Goal: Transaction & Acquisition: Purchase product/service

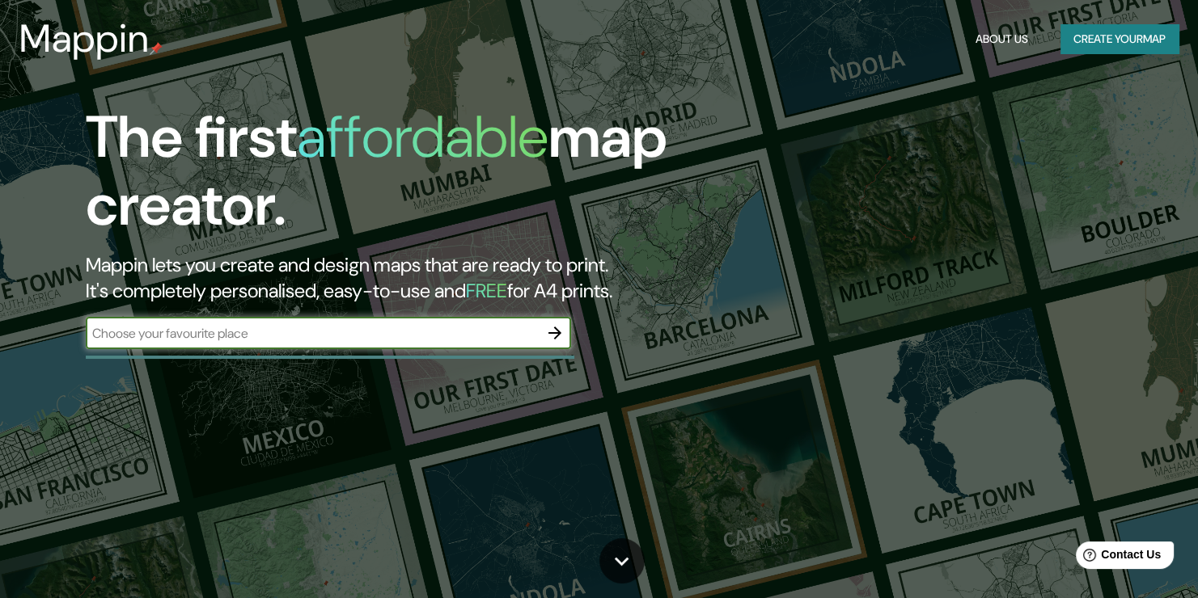
click at [1143, 34] on button "Create your map" at bounding box center [1119, 39] width 118 height 30
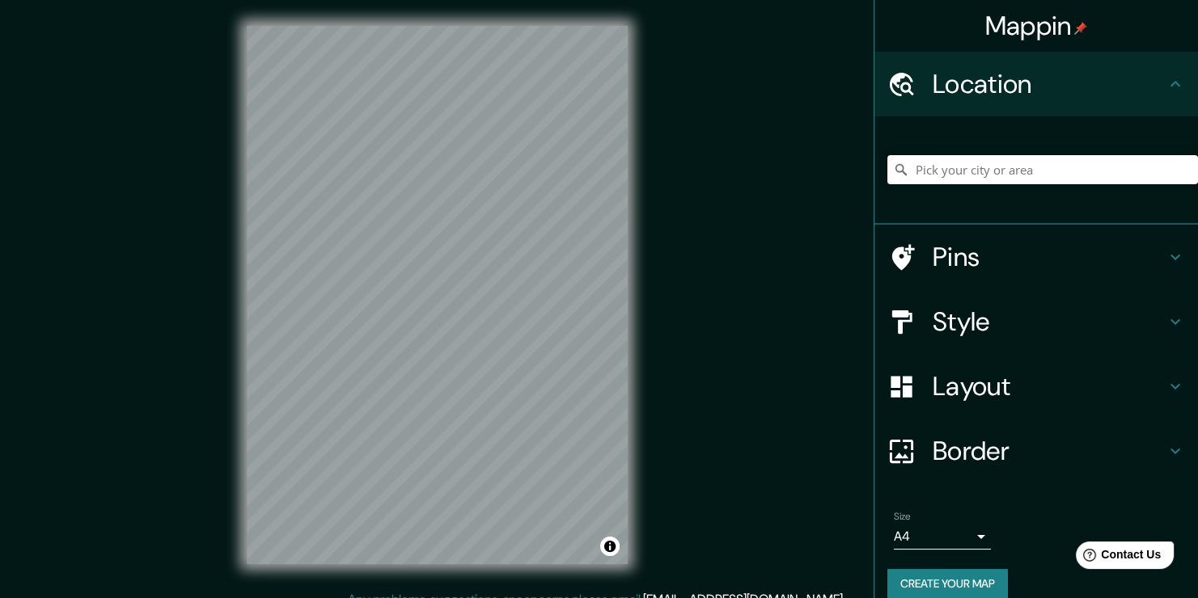
click at [1013, 161] on input "Pick your city or area" at bounding box center [1042, 169] width 311 height 29
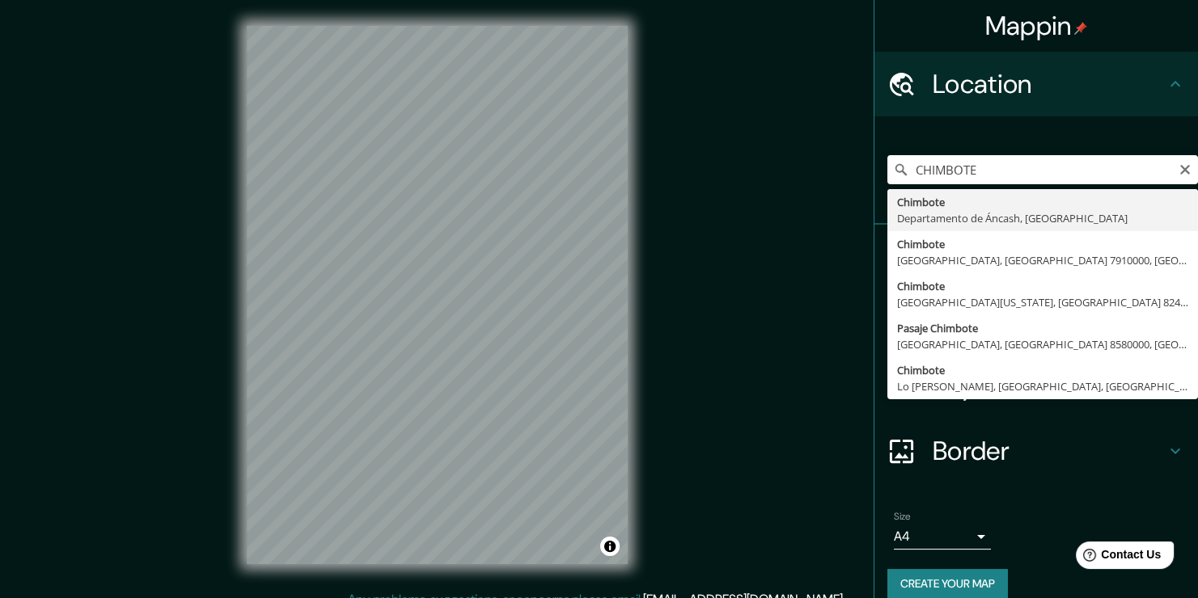
type input "Chimbote, [GEOGRAPHIC_DATA], [GEOGRAPHIC_DATA]"
click at [986, 216] on div "[GEOGRAPHIC_DATA], [GEOGRAPHIC_DATA], [GEOGRAPHIC_DATA] [GEOGRAPHIC_DATA] [GEOG…" at bounding box center [1035, 170] width 323 height 108
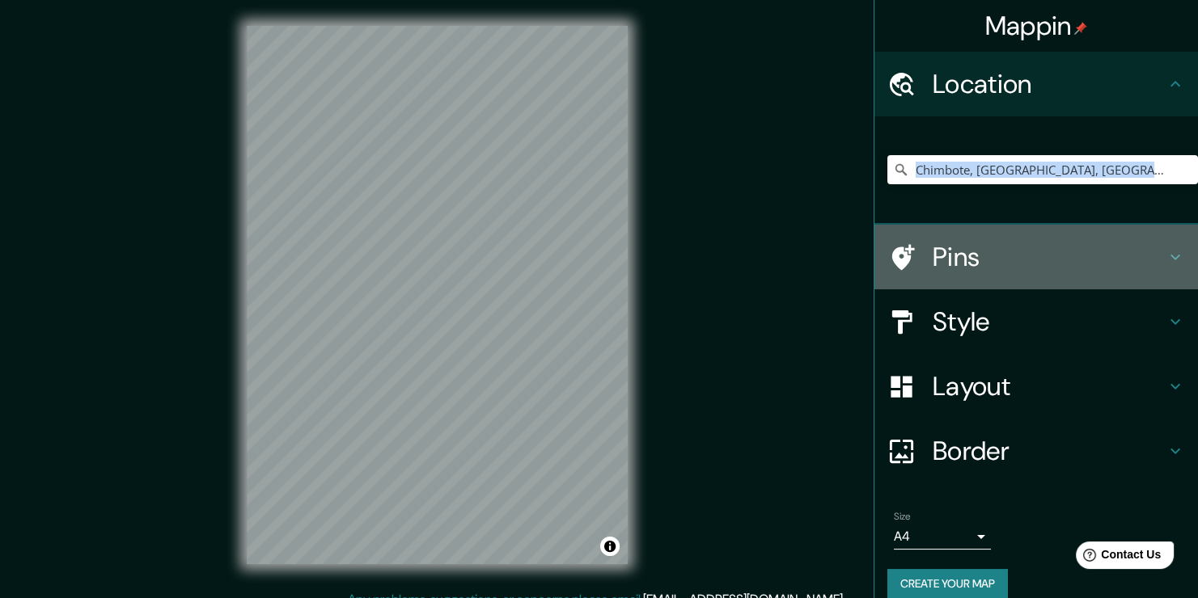
click at [1131, 239] on div "Pins" at bounding box center [1035, 257] width 323 height 65
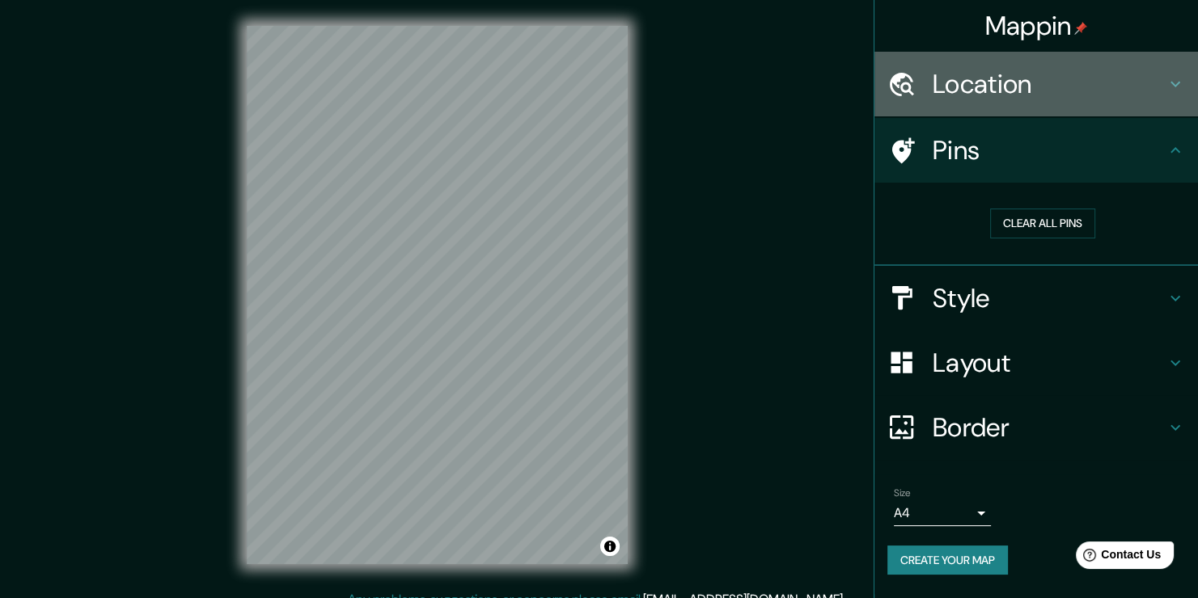
click at [1167, 104] on div "Location" at bounding box center [1035, 84] width 323 height 65
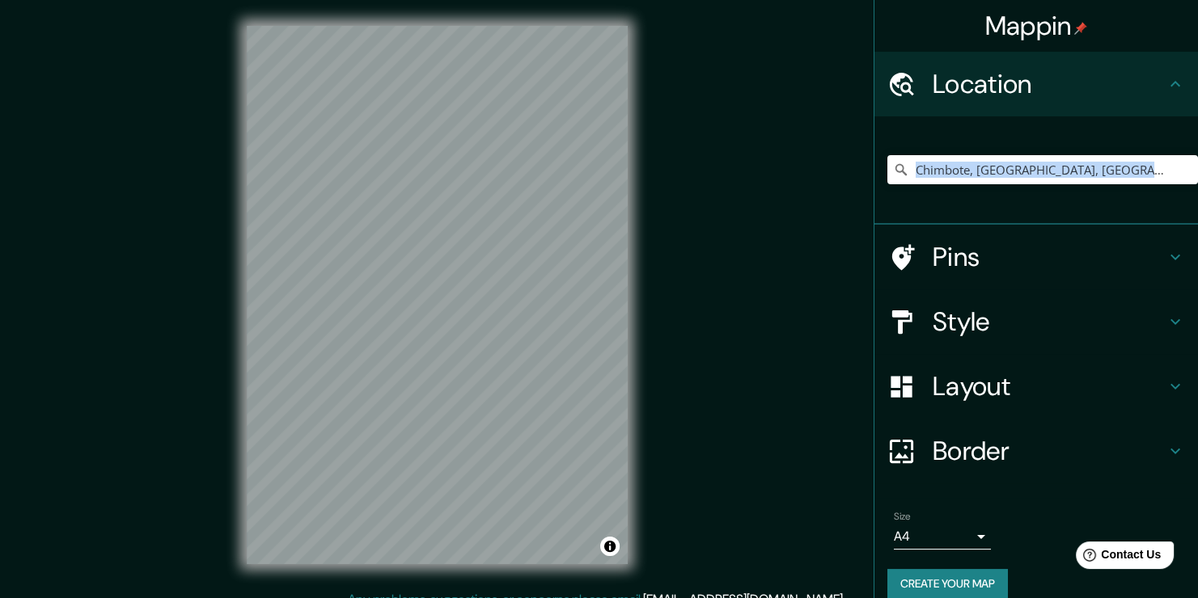
click at [944, 330] on h4 "Style" at bounding box center [1048, 322] width 233 height 32
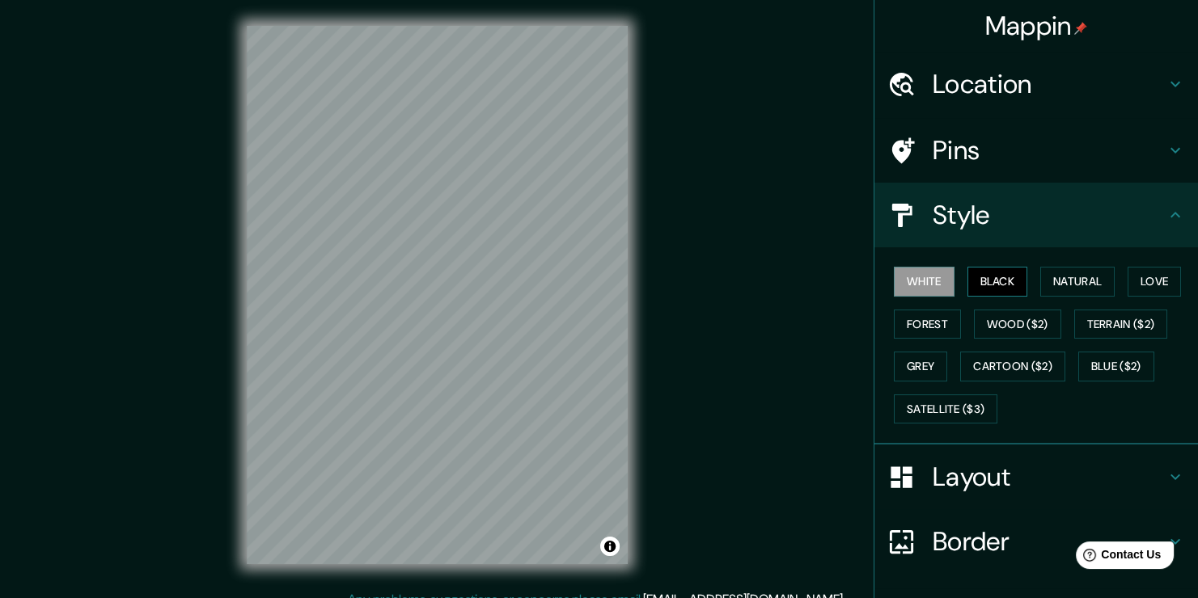
click at [970, 281] on button "Black" at bounding box center [997, 282] width 61 height 30
click at [909, 278] on button "White" at bounding box center [924, 282] width 61 height 30
click at [1040, 278] on button "Natural" at bounding box center [1077, 282] width 74 height 30
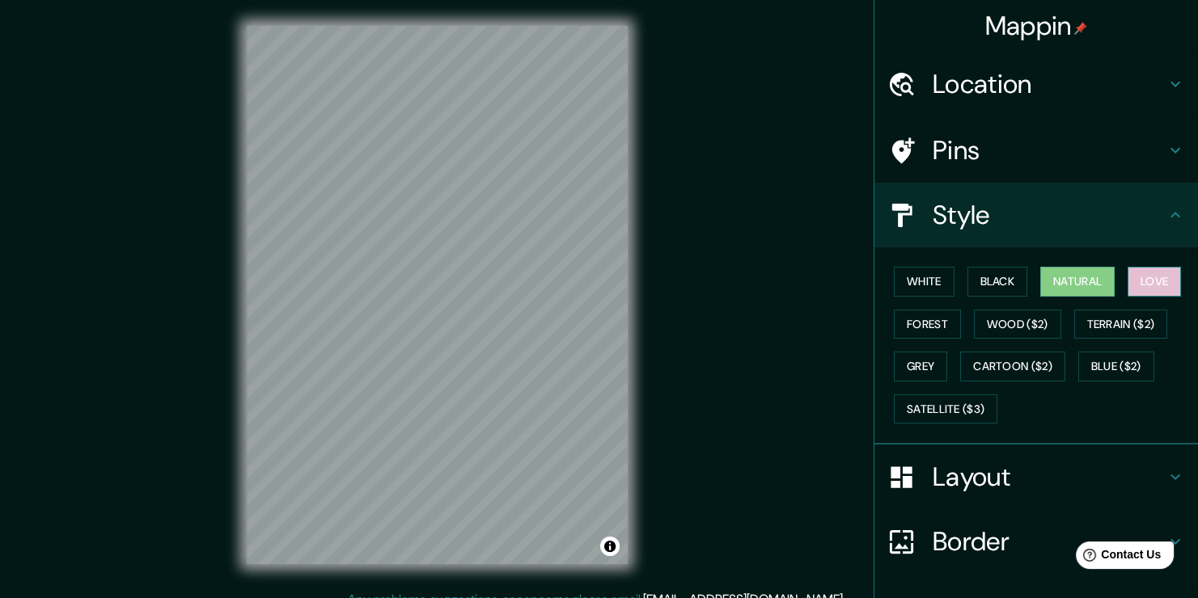
click at [1139, 290] on button "Love" at bounding box center [1153, 282] width 53 height 30
click at [908, 325] on button "Forest" at bounding box center [927, 325] width 67 height 30
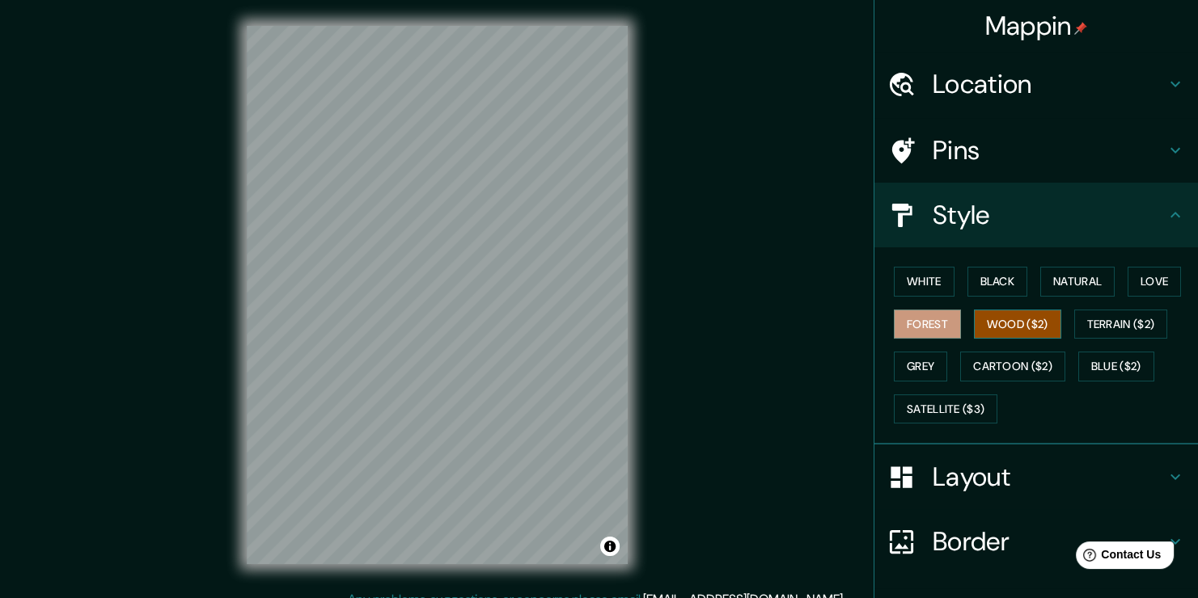
click at [1000, 323] on button "Wood ($2)" at bounding box center [1017, 325] width 87 height 30
click at [1076, 332] on button "Terrain ($2)" at bounding box center [1121, 325] width 94 height 30
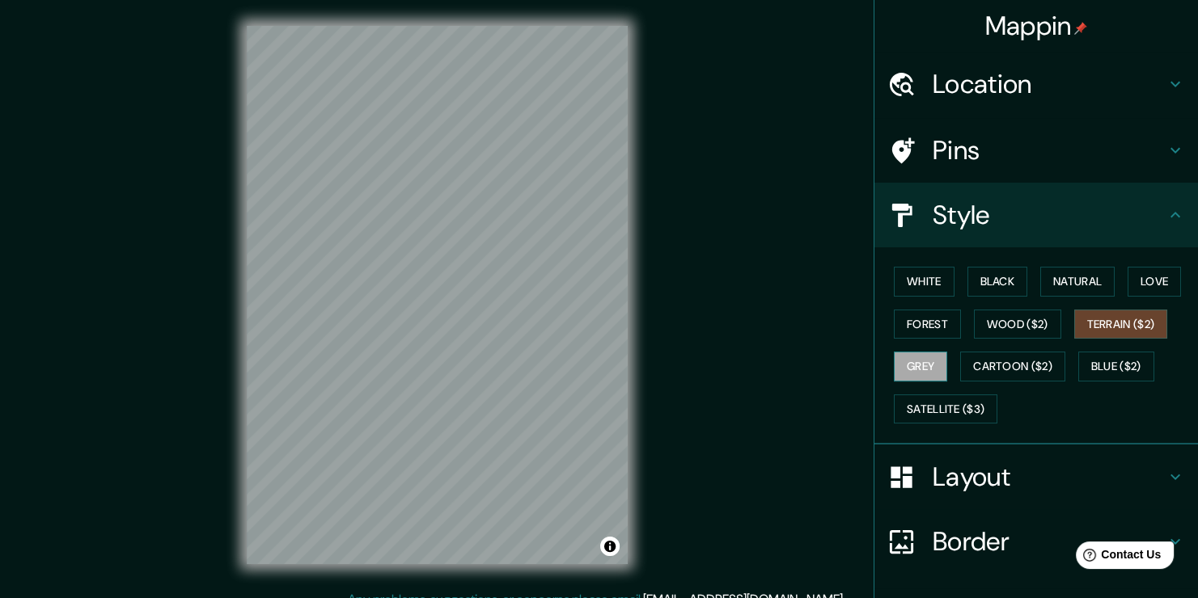
click at [902, 363] on button "Grey" at bounding box center [920, 367] width 53 height 30
click at [950, 383] on div "White Black Natural Love Forest Wood ($2) Terrain ($2) Grey Cartoon ($2) Blue (…" at bounding box center [1042, 345] width 311 height 170
click at [962, 373] on button "Cartoon ($2)" at bounding box center [1012, 367] width 105 height 30
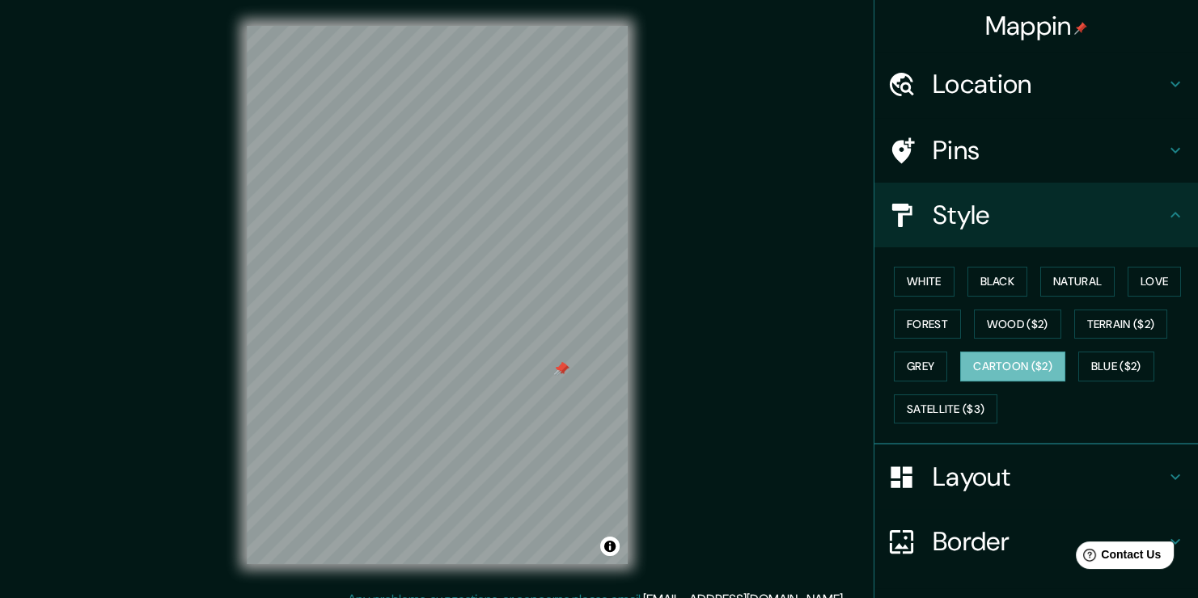
drag, startPoint x: 529, startPoint y: 346, endPoint x: 556, endPoint y: 368, distance: 34.5
click at [556, 368] on div at bounding box center [562, 369] width 13 height 13
click at [1081, 354] on button "Blue ($2)" at bounding box center [1116, 367] width 76 height 30
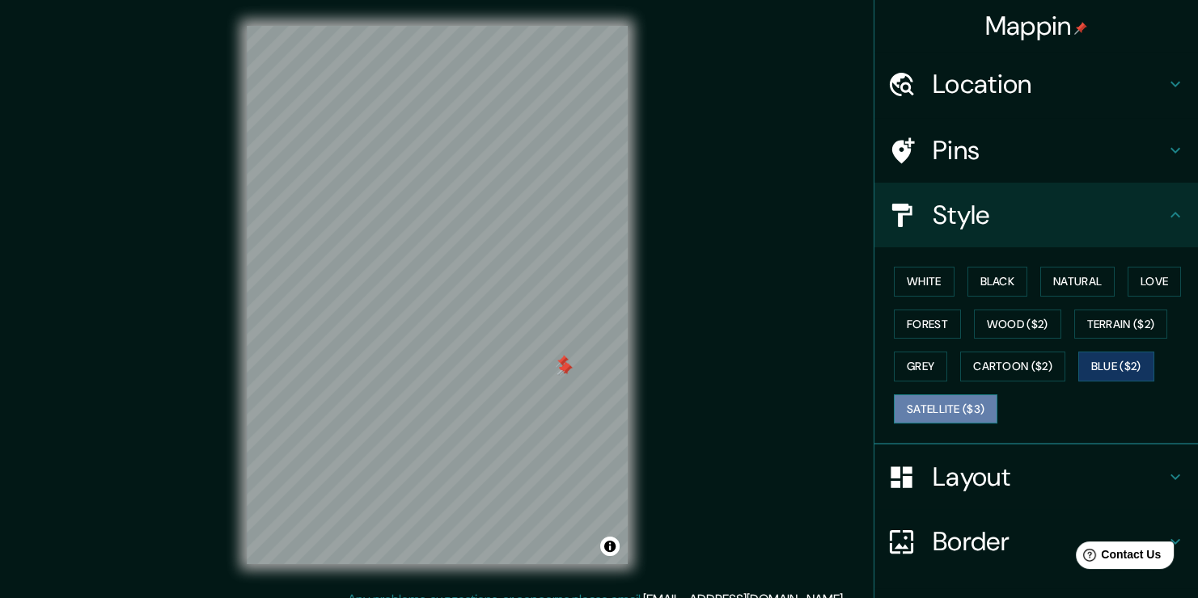
click at [931, 403] on button "Satellite ($3)" at bounding box center [946, 410] width 104 height 30
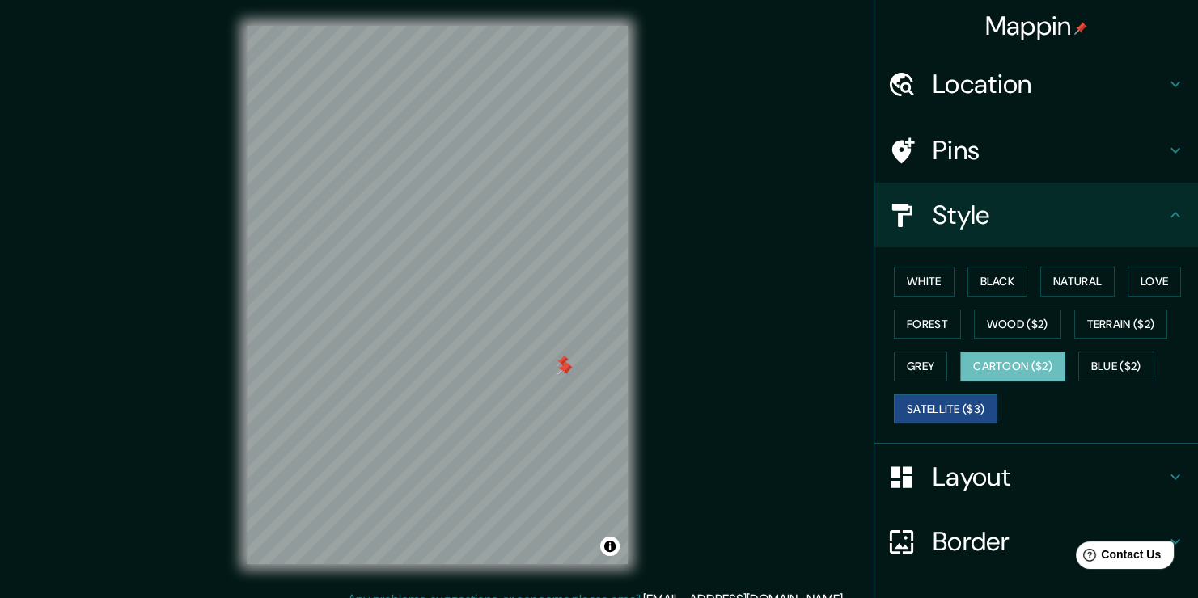
click at [1021, 370] on button "Cartoon ($2)" at bounding box center [1012, 367] width 105 height 30
click at [909, 275] on button "White" at bounding box center [924, 282] width 61 height 30
